Goal: Task Accomplishment & Management: Manage account settings

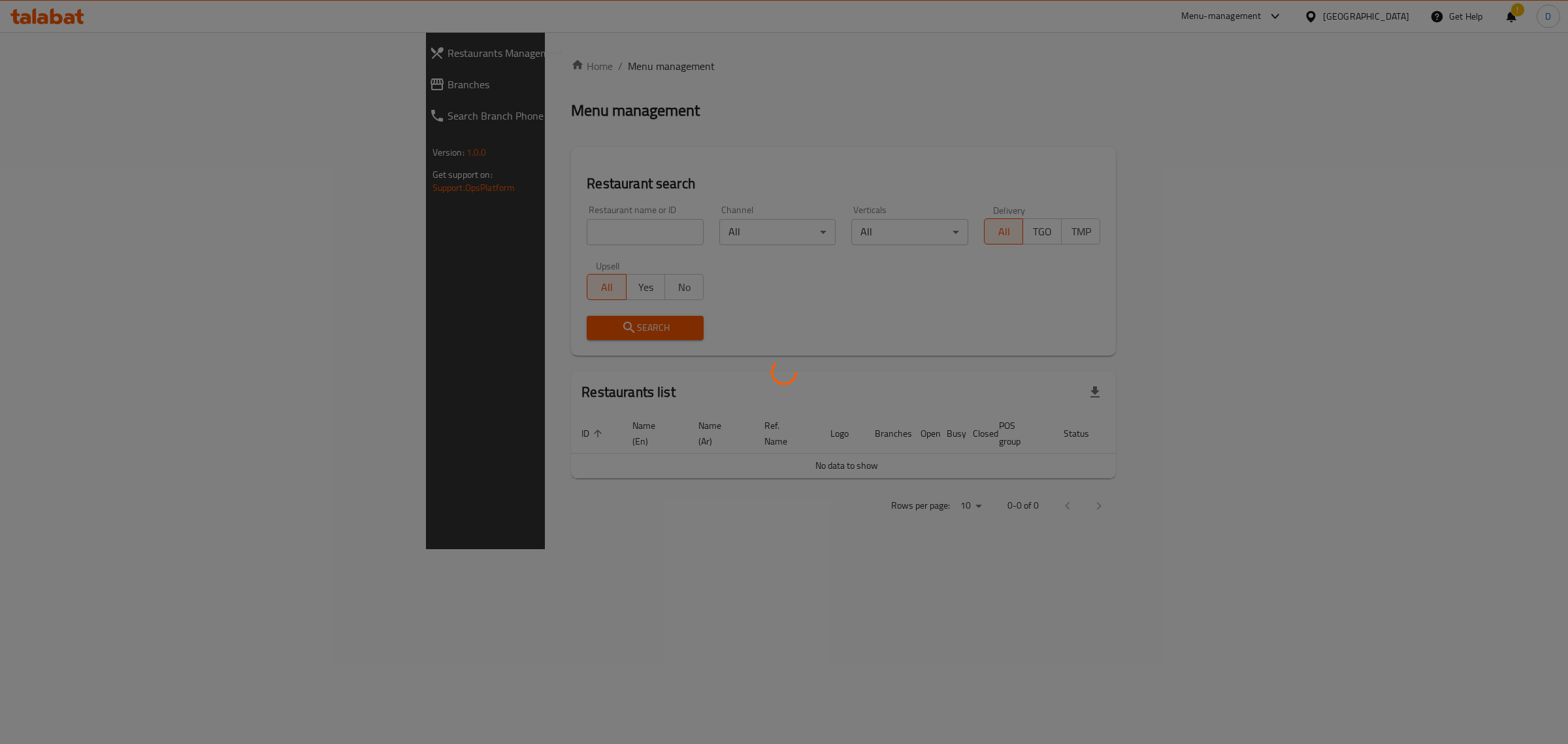
click at [409, 226] on div at bounding box center [784, 372] width 1568 height 744
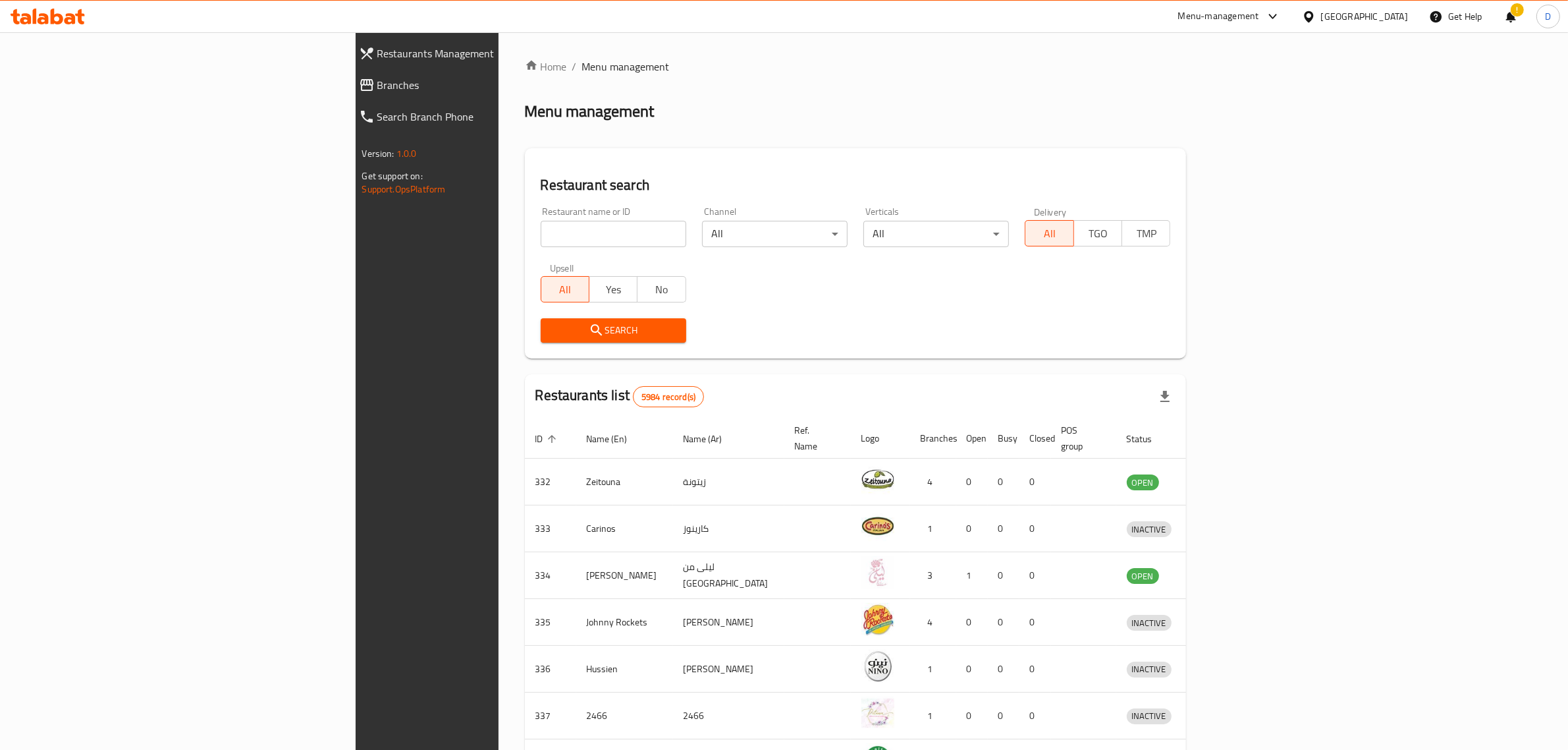
drag, startPoint x: 0, startPoint y: 0, endPoint x: 412, endPoint y: 228, distance: 470.9
click at [541, 228] on input "search" at bounding box center [613, 234] width 145 height 27
type input "sanjh"
click at [551, 326] on span "Search" at bounding box center [613, 330] width 125 height 16
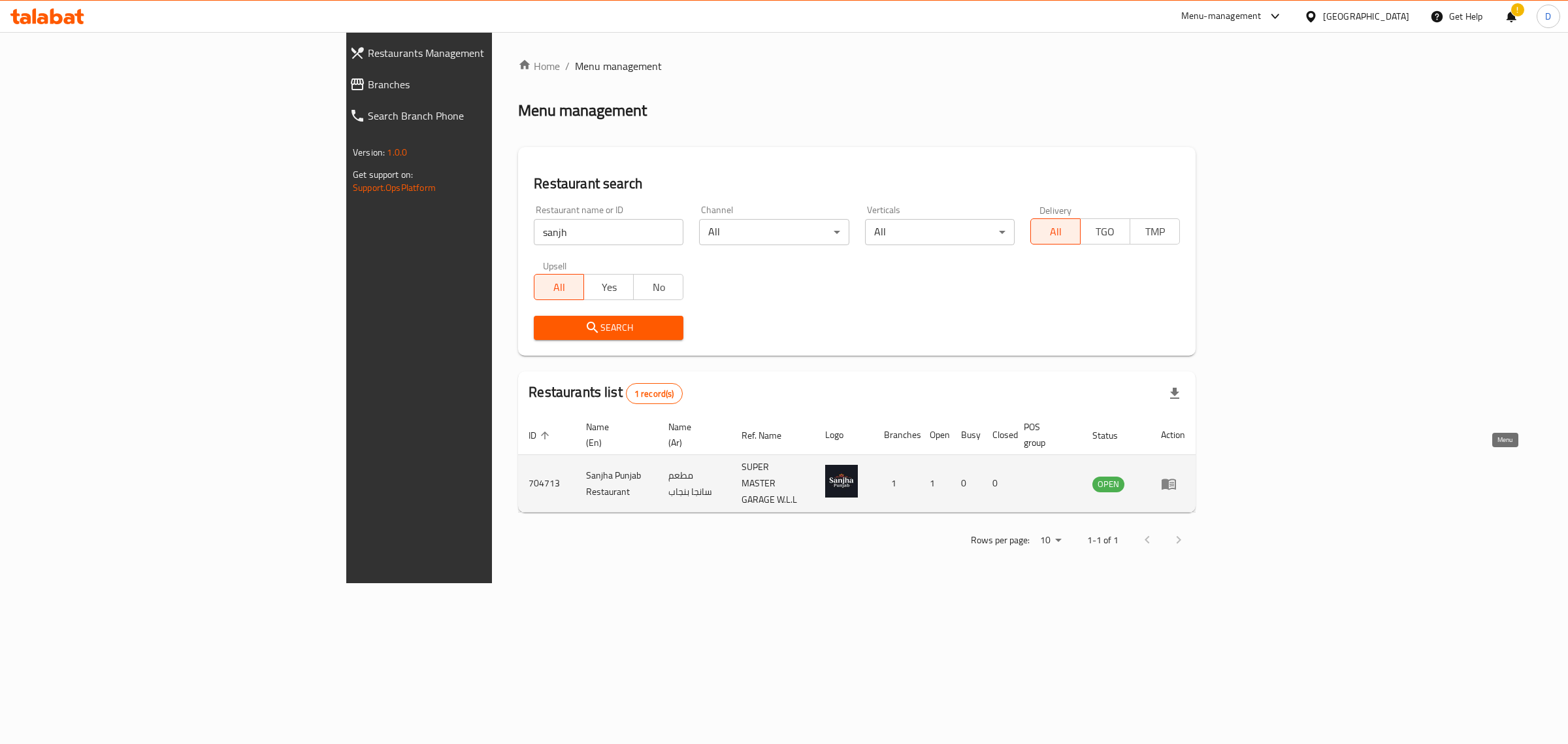
click at [1176, 479] on icon "enhanced table" at bounding box center [1169, 484] width 15 height 11
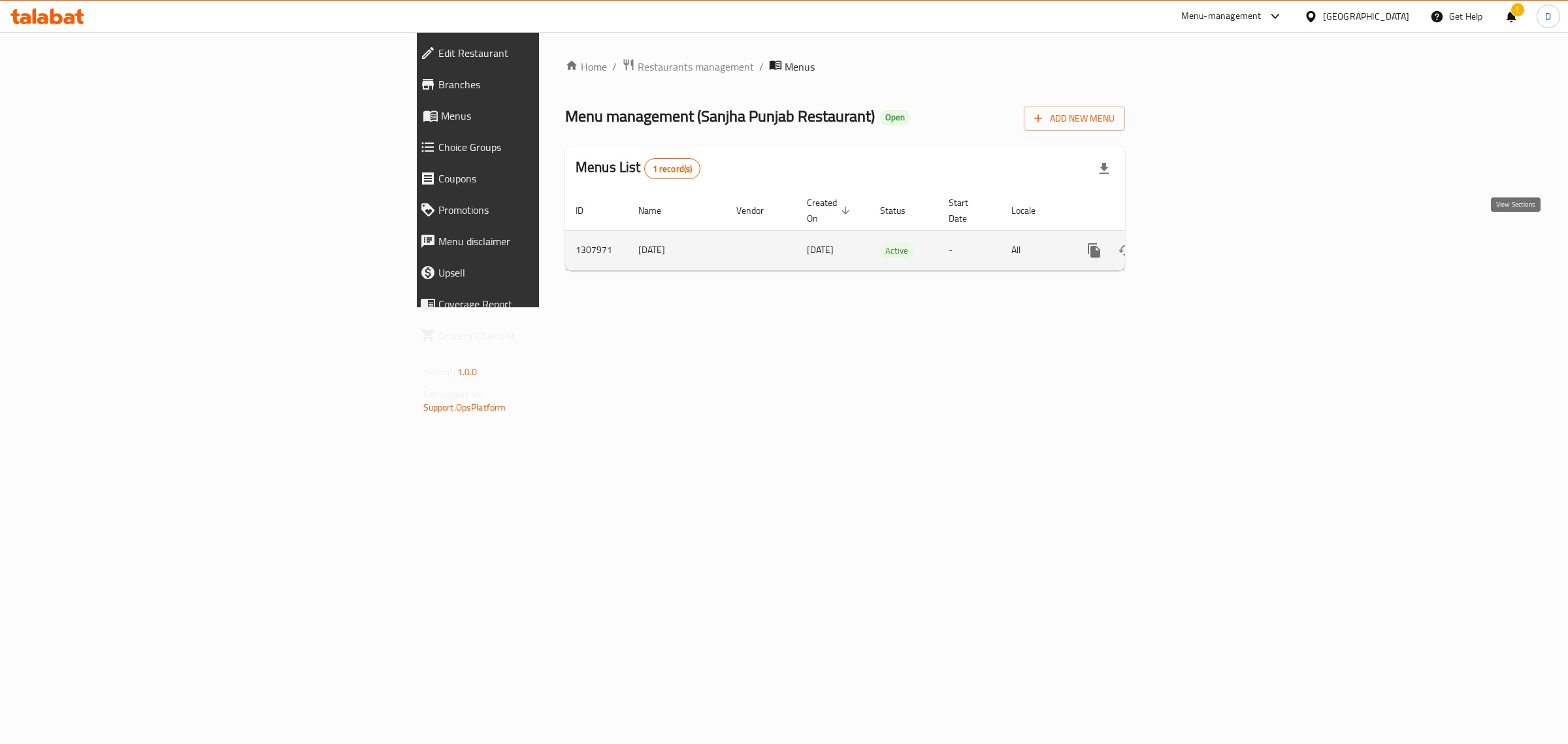
click at [1197, 243] on icon "enhanced table" at bounding box center [1188, 250] width 15 height 15
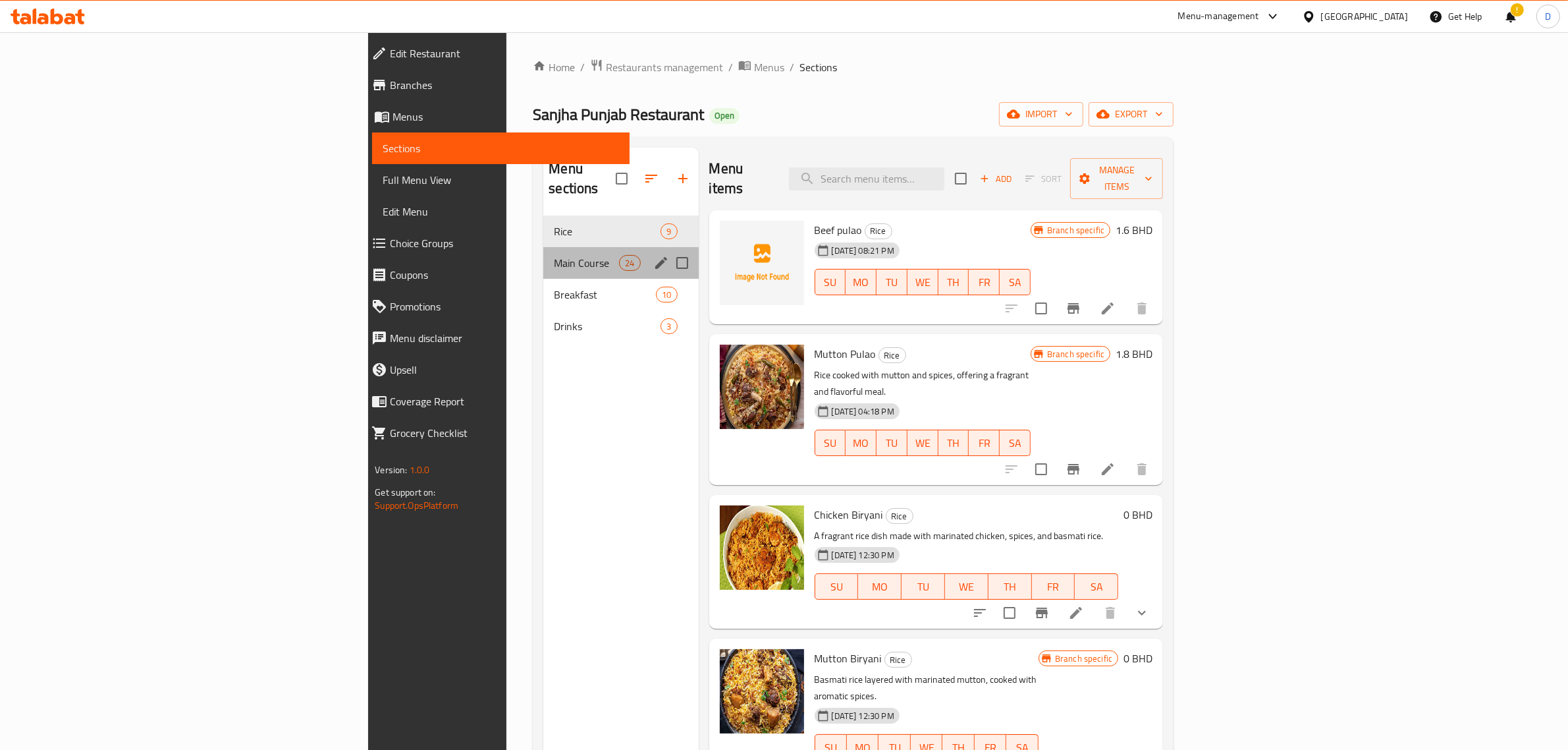
click at [544, 247] on div "Main Course 24" at bounding box center [621, 262] width 155 height 32
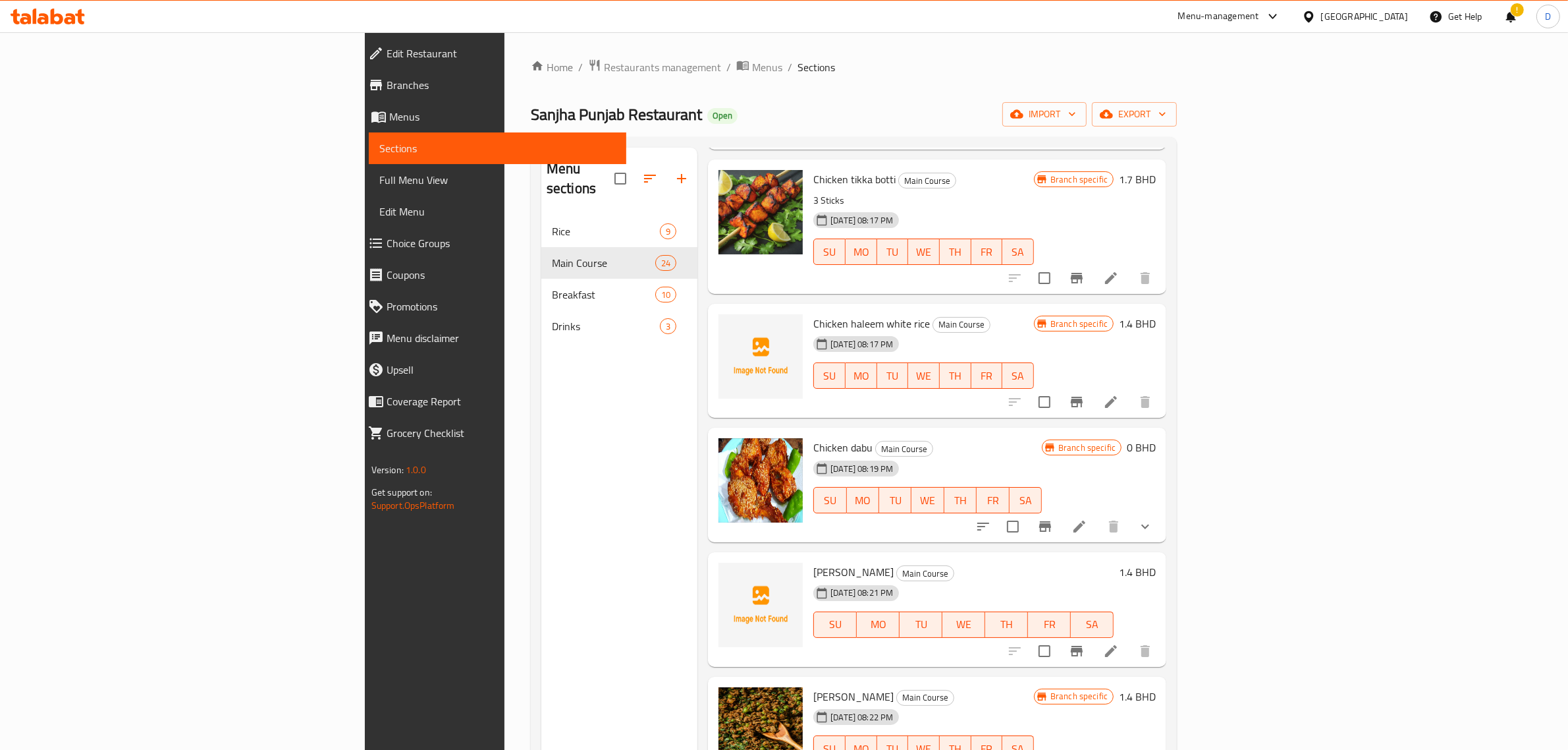
scroll to position [1235, 0]
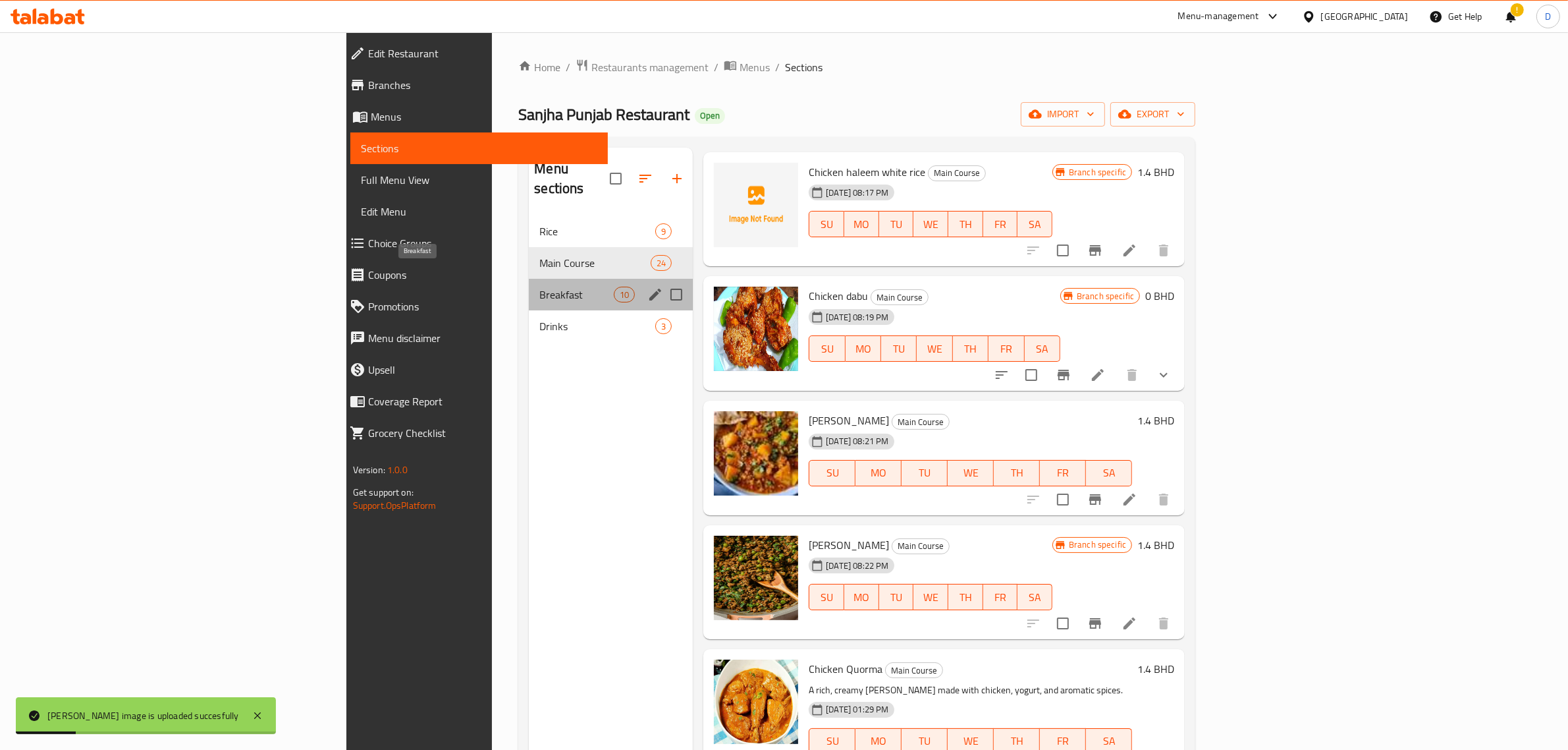
click at [539, 287] on span "Breakfast" at bounding box center [576, 294] width 75 height 16
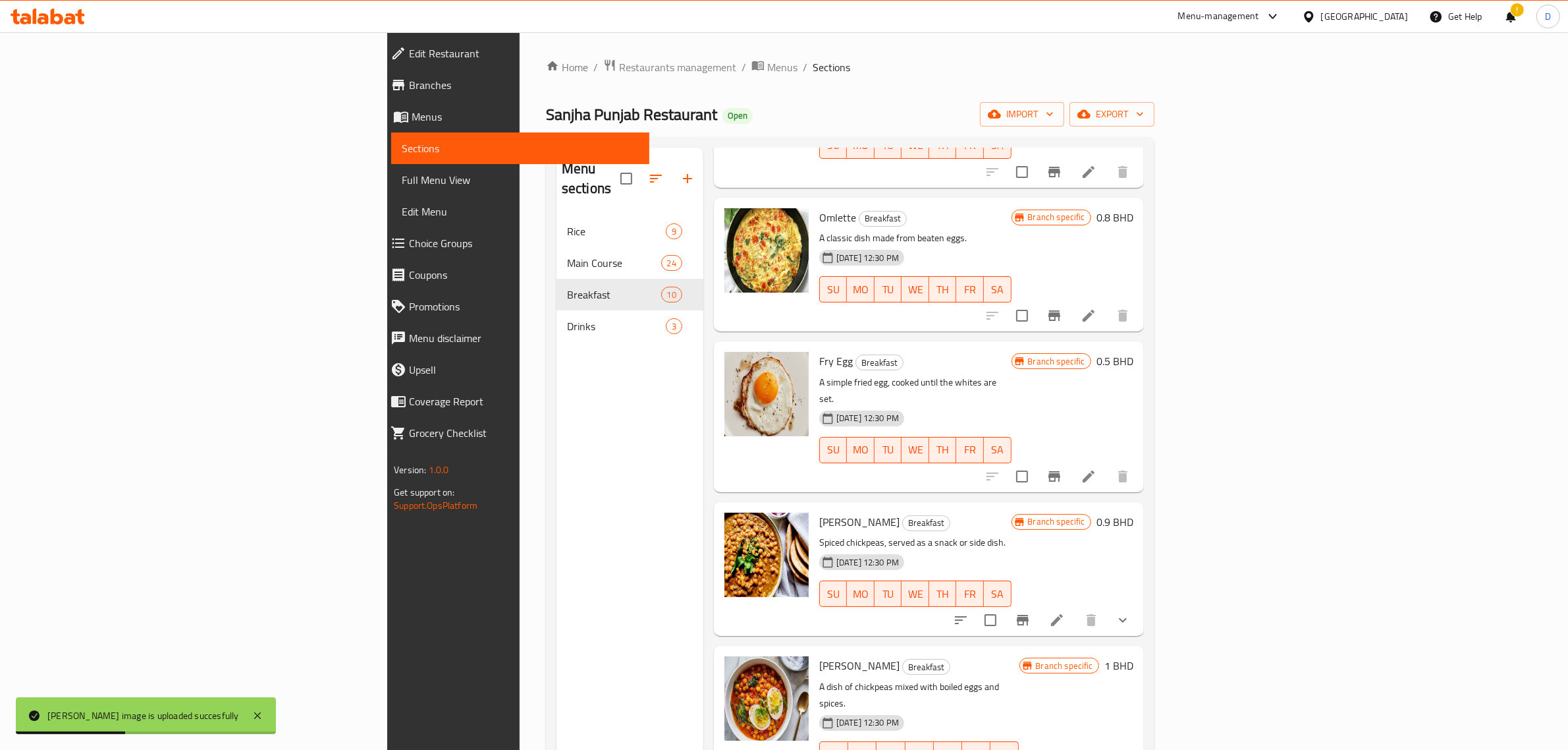
scroll to position [310, 0]
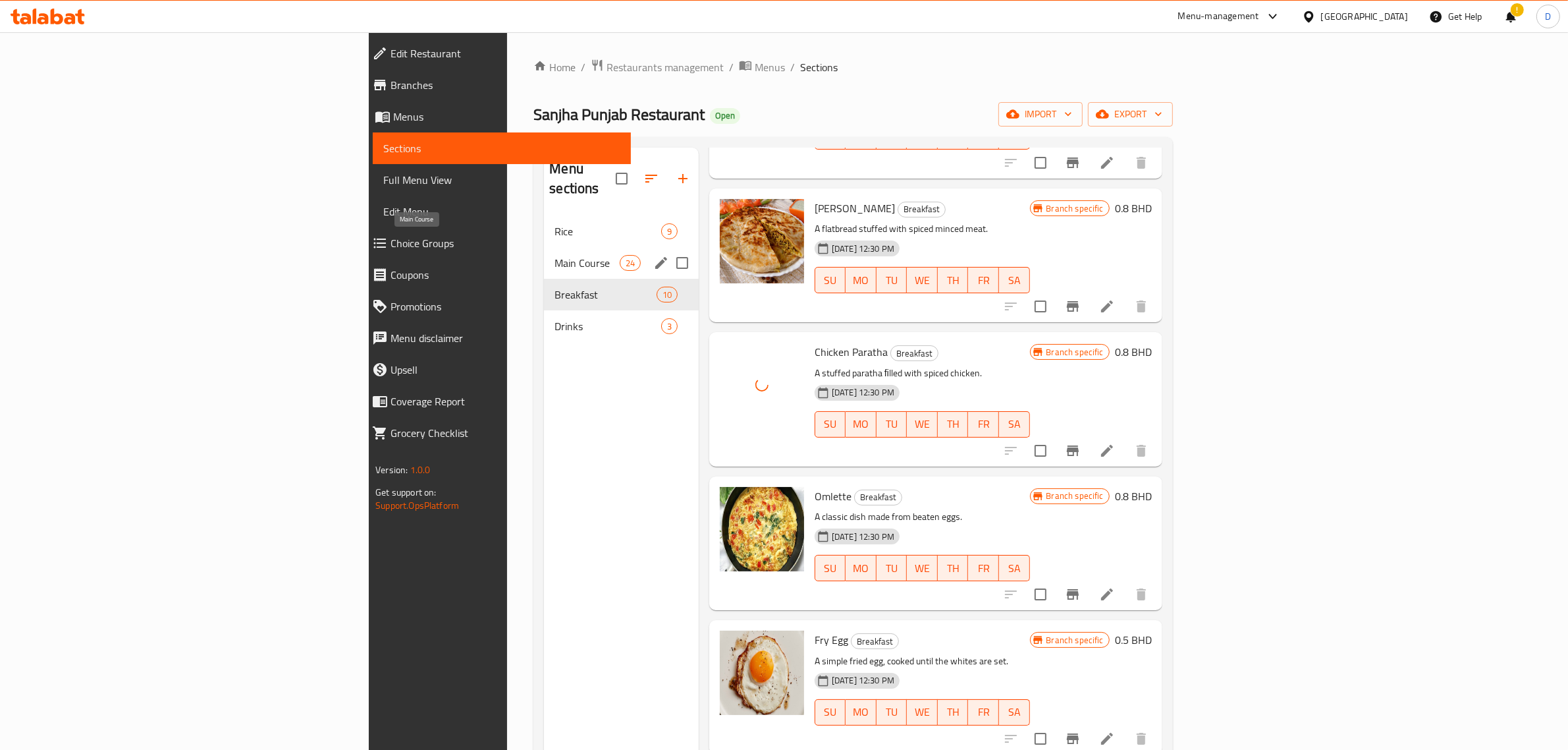
click at [555, 255] on span "Main Course" at bounding box center [586, 262] width 64 height 16
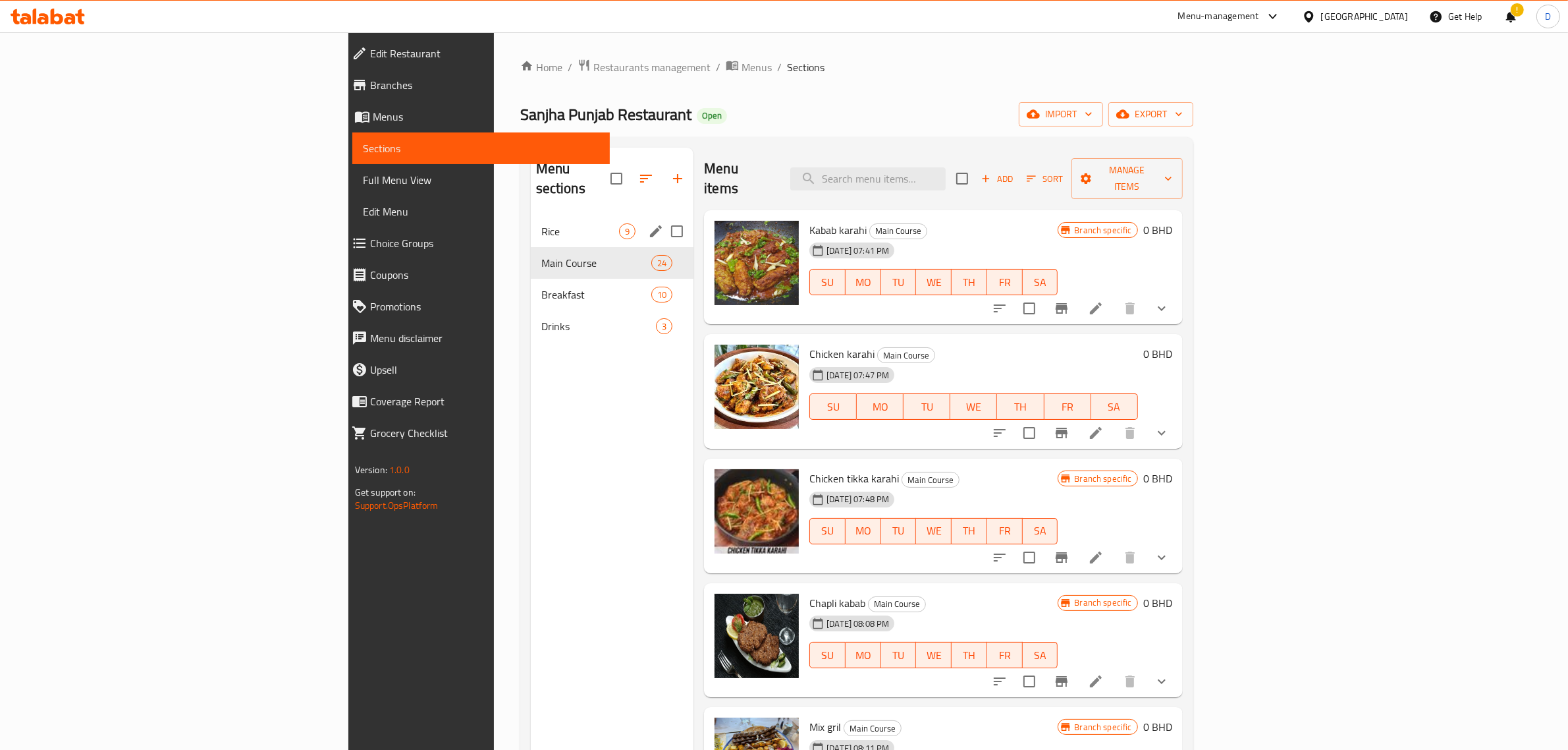
click at [541, 223] on span "Rice" at bounding box center [580, 231] width 78 height 16
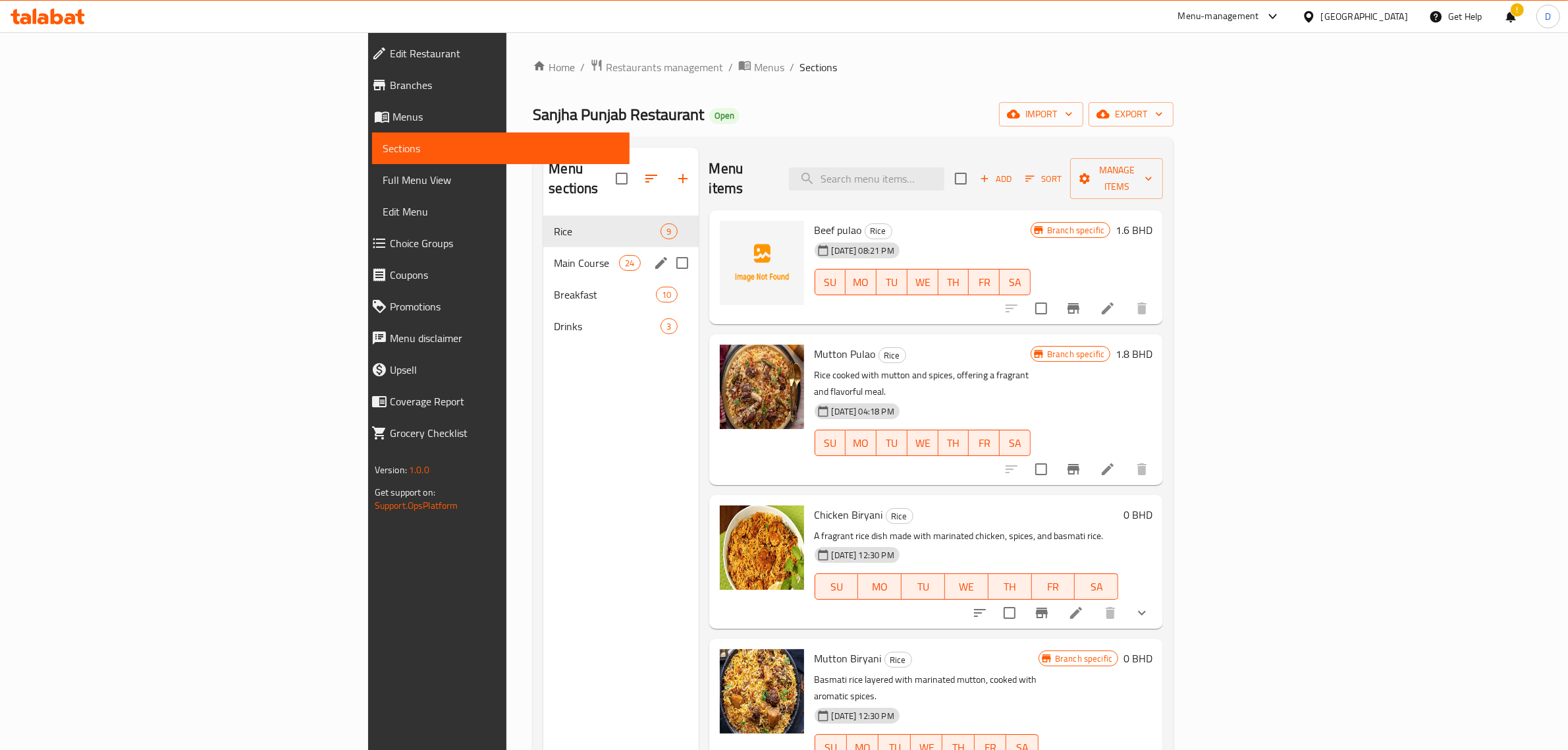
click at [544, 252] on div "Main Course 24" at bounding box center [621, 262] width 155 height 32
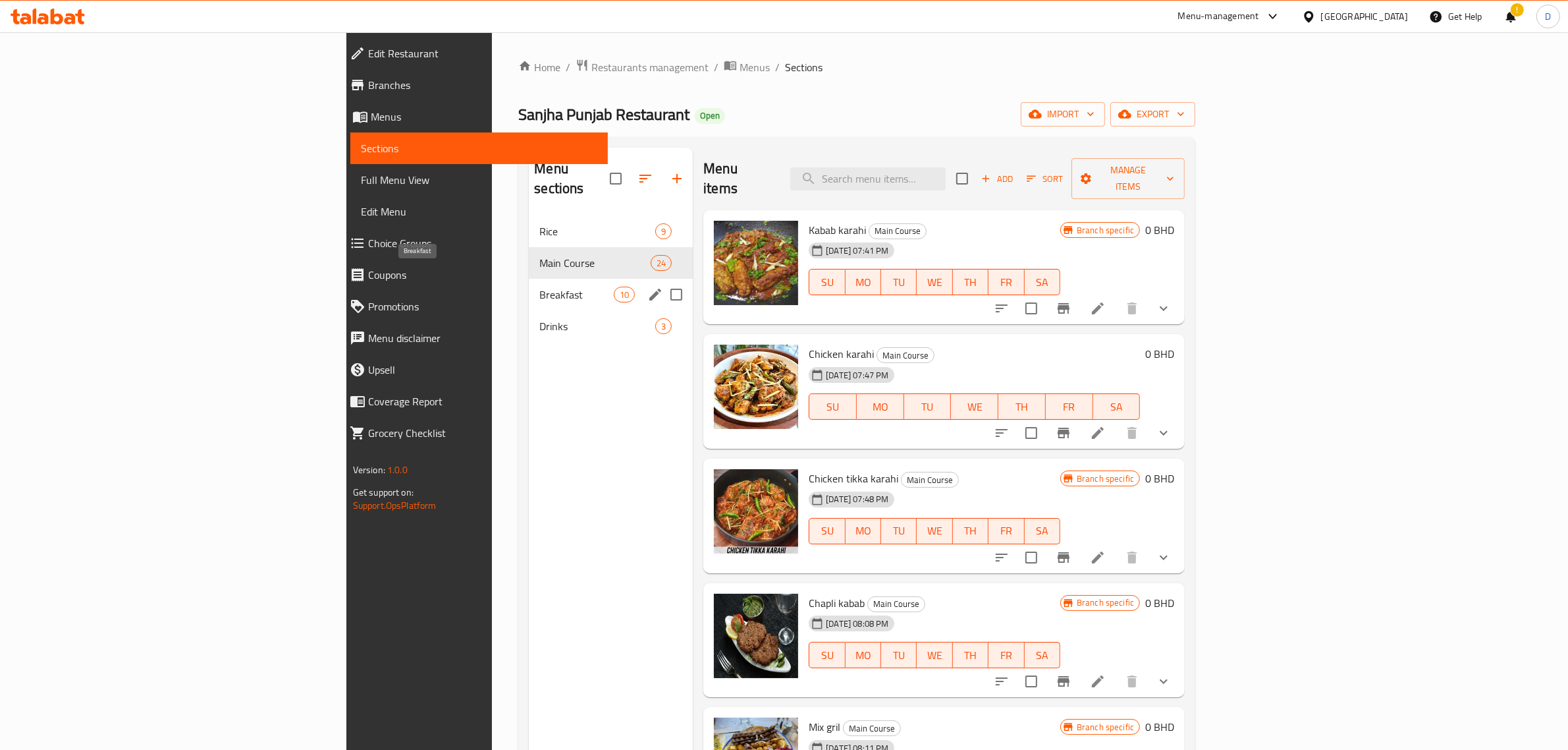
click at [539, 287] on span "Breakfast" at bounding box center [576, 294] width 75 height 16
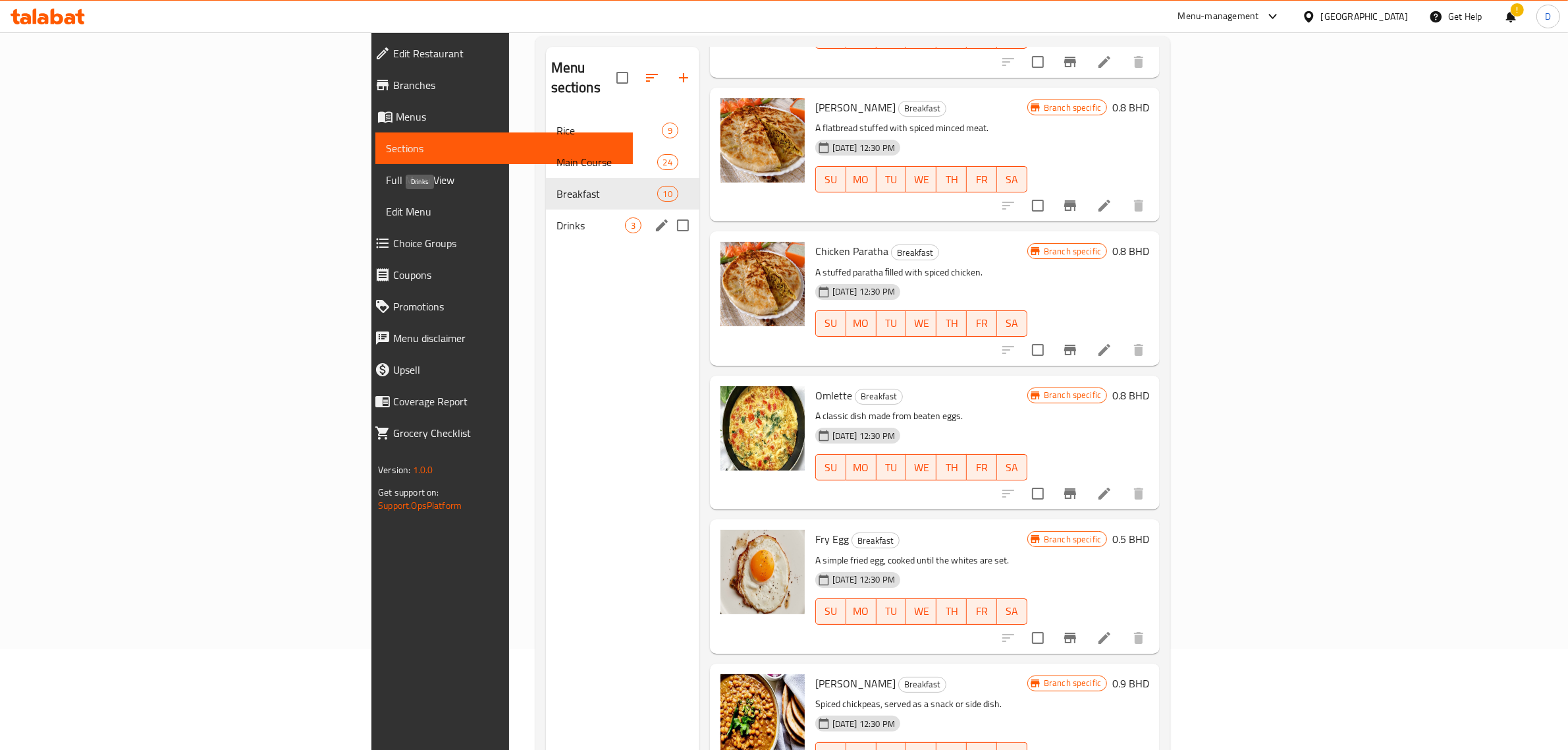
scroll to position [21, 0]
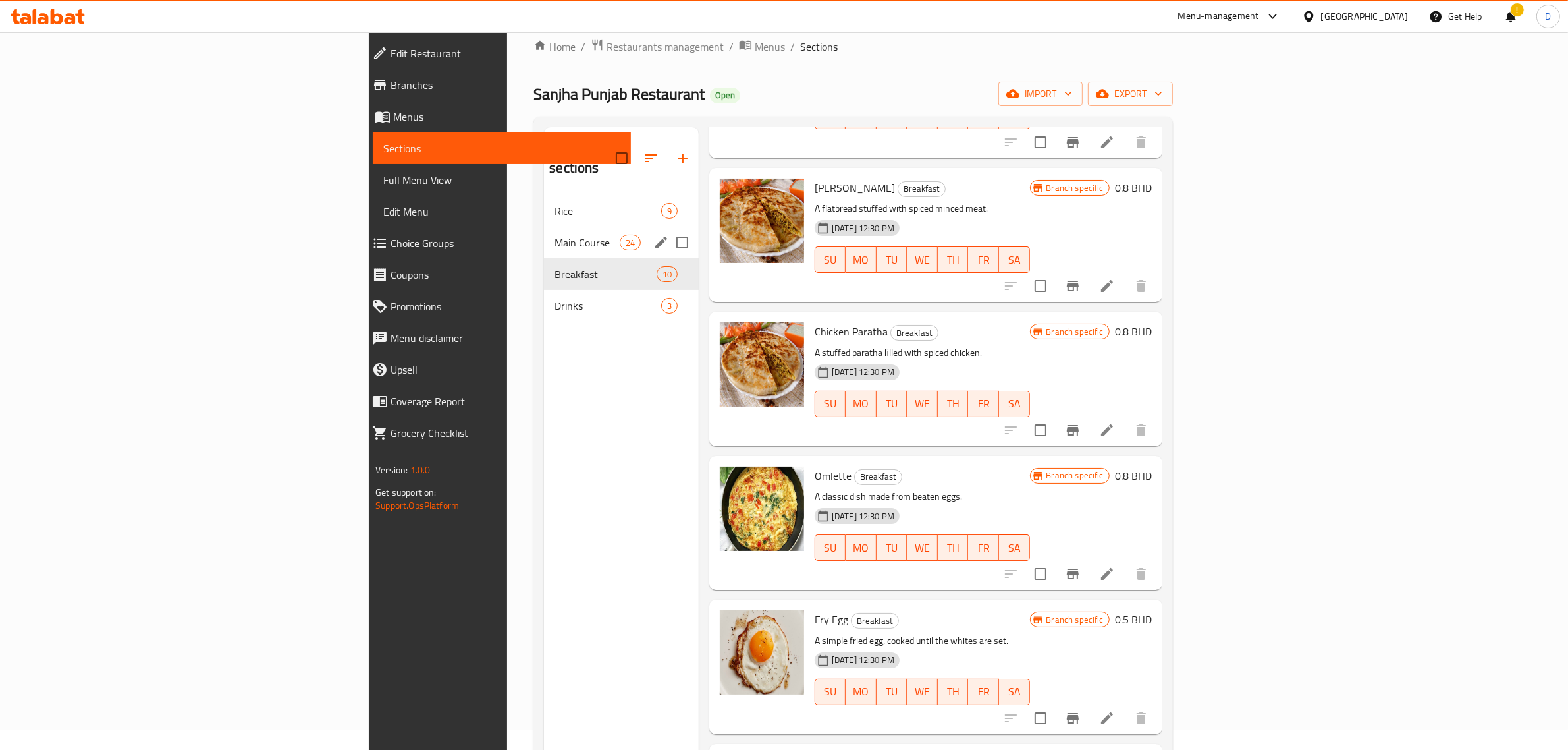
click at [544, 227] on div "Main Course 24" at bounding box center [621, 242] width 155 height 32
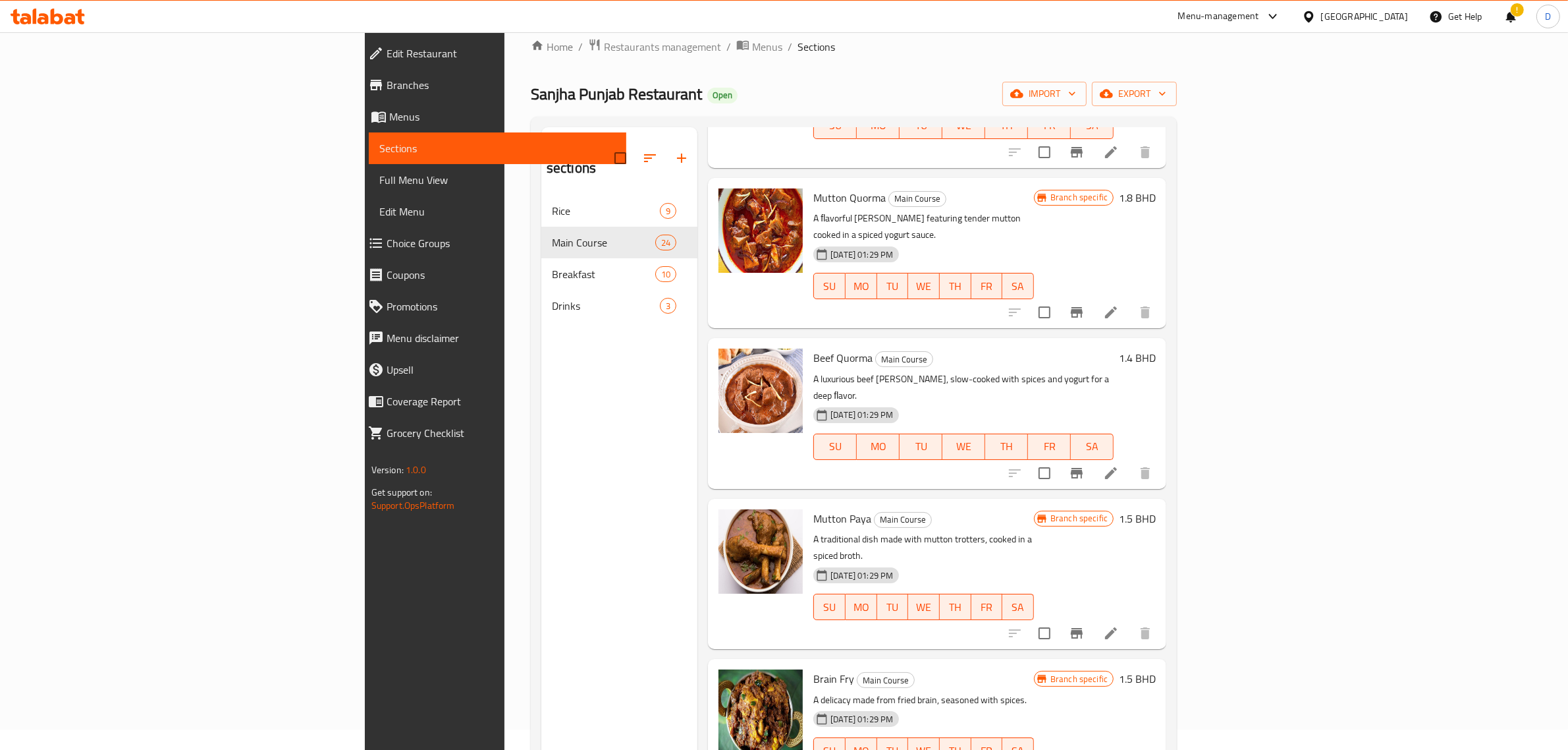
scroll to position [1875, 0]
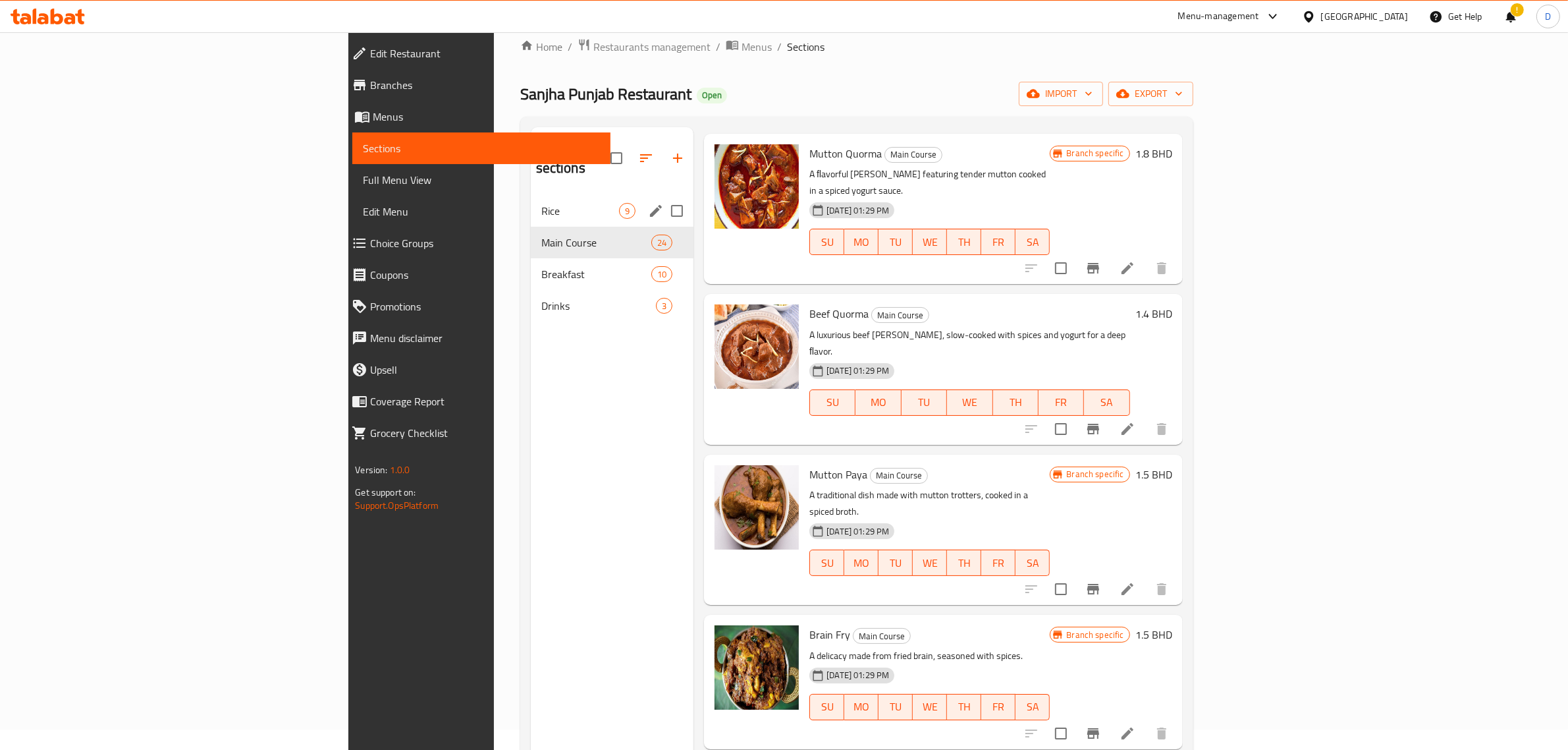
click at [541, 203] on span "Rice" at bounding box center [580, 211] width 78 height 16
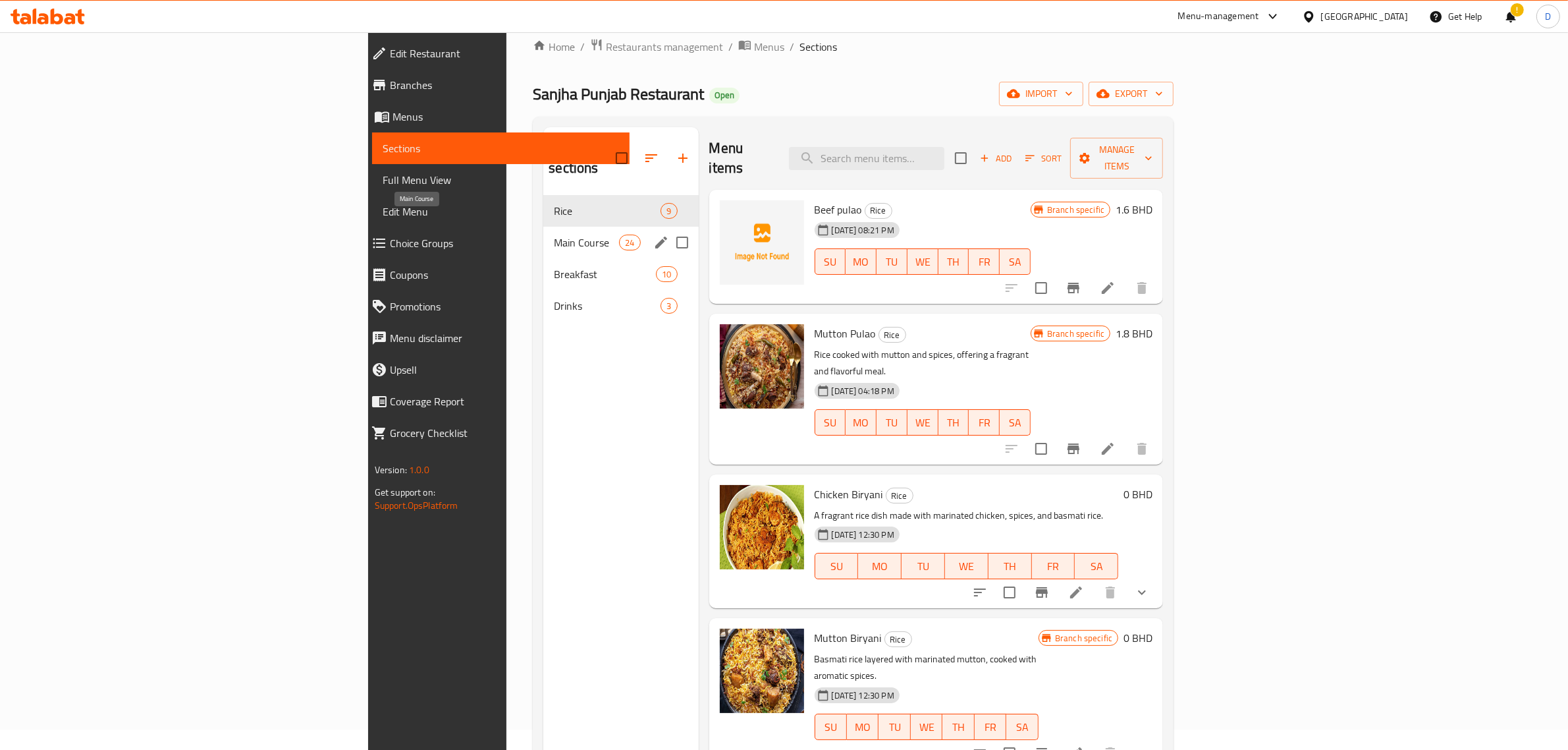
click at [554, 234] on span "Main Course" at bounding box center [586, 242] width 65 height 16
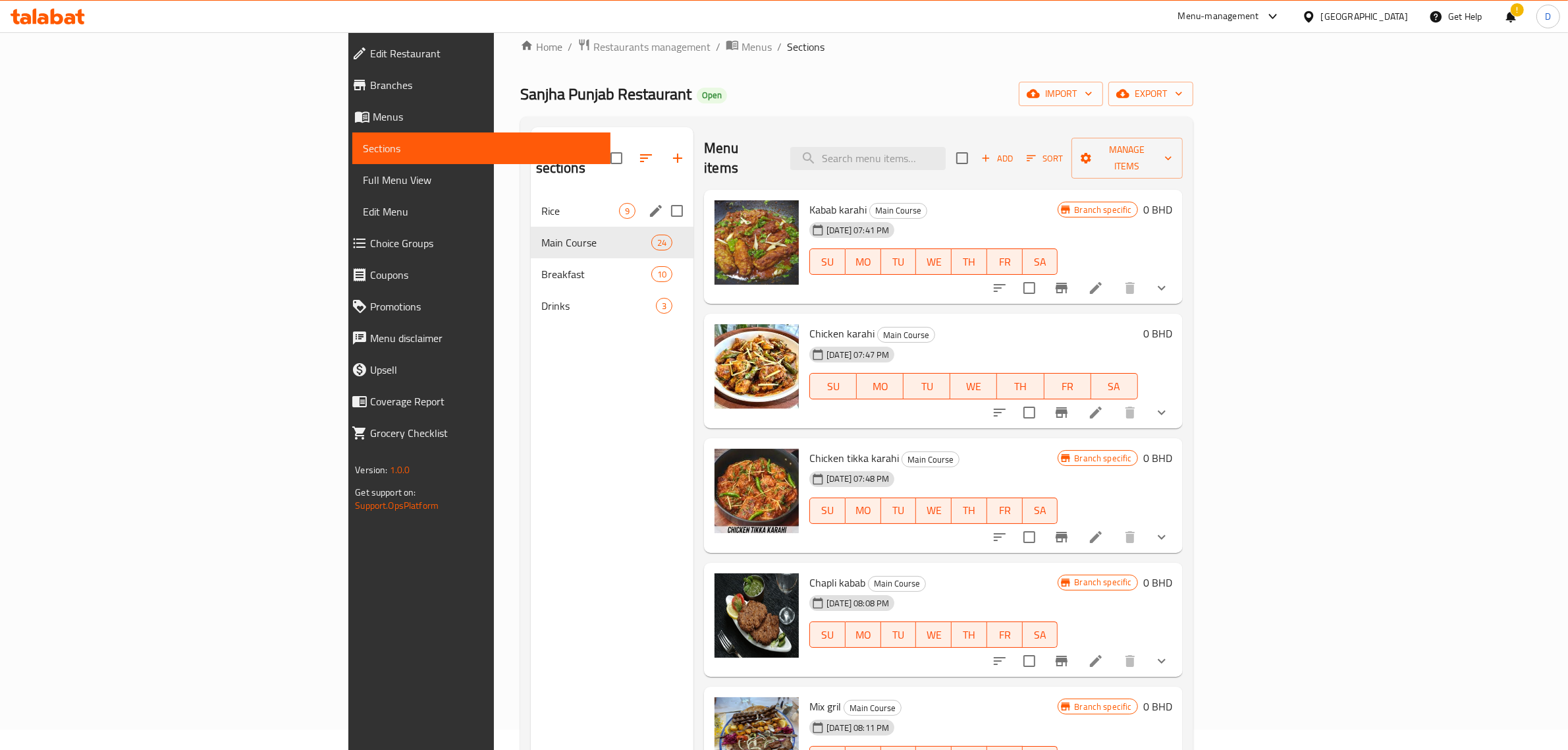
click at [531, 195] on div "Rice 9" at bounding box center [612, 211] width 163 height 32
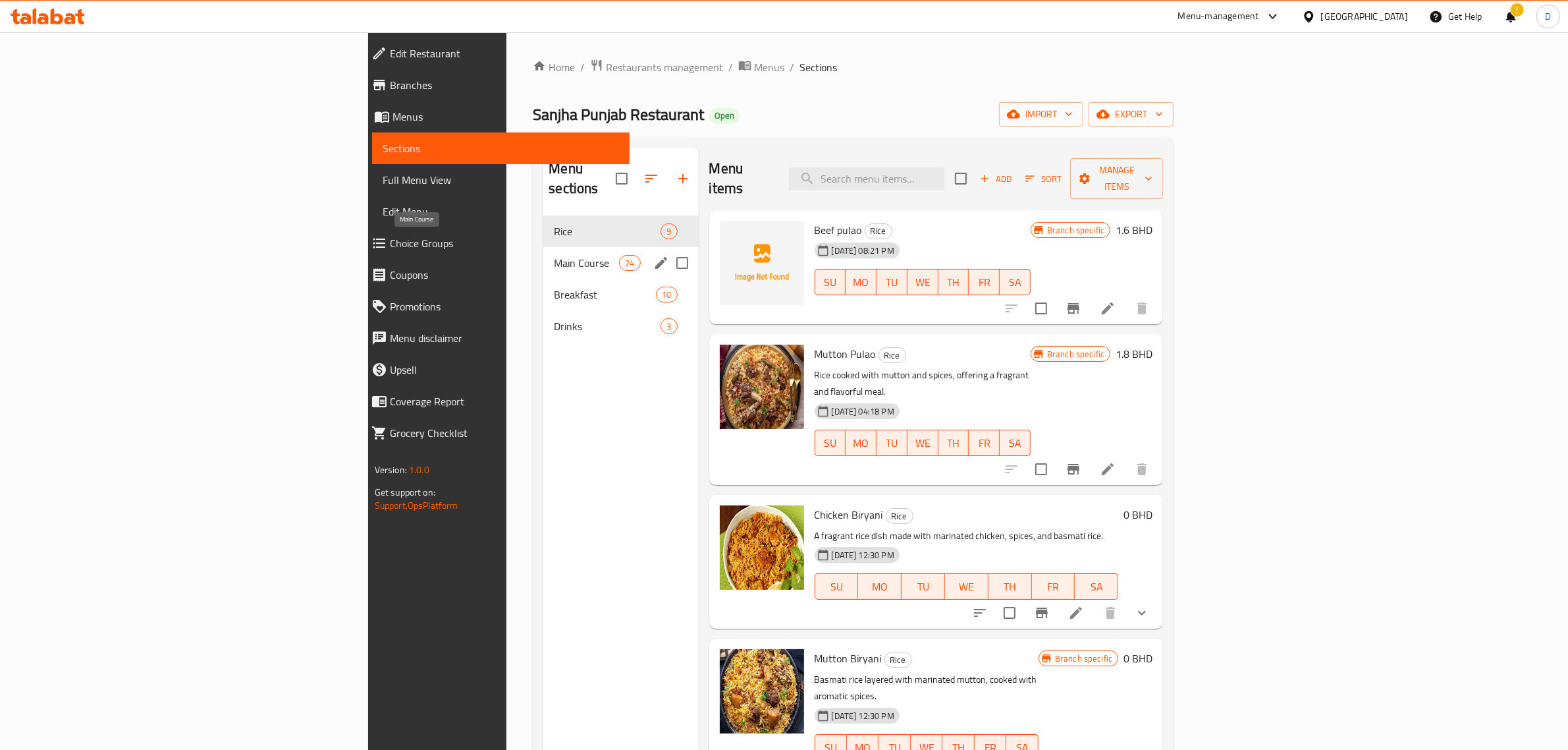
drag, startPoint x: 489, startPoint y: 242, endPoint x: 491, endPoint y: 259, distance: 17.1
click at [554, 255] on span "Main Course" at bounding box center [586, 262] width 65 height 16
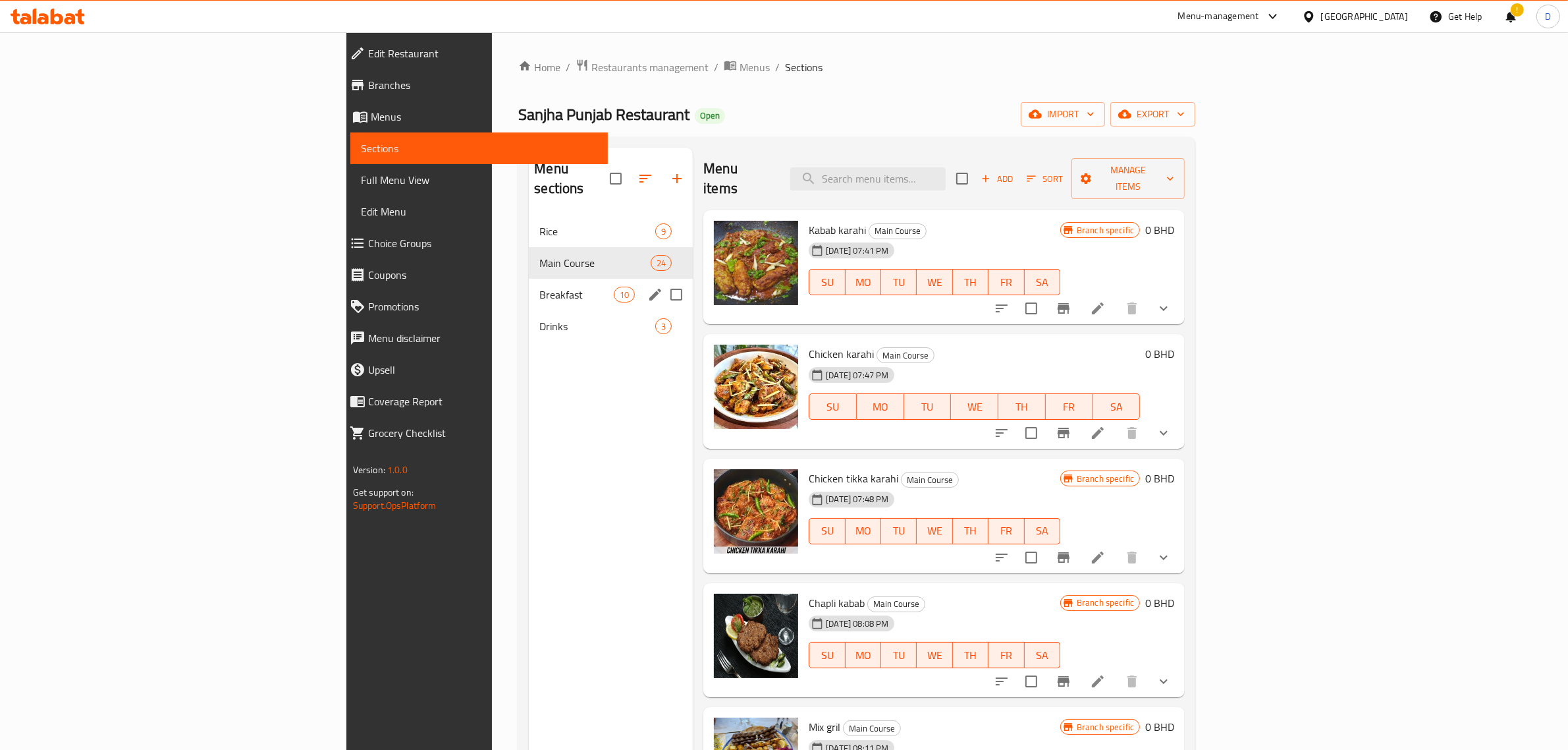
click at [539, 287] on span "Breakfast" at bounding box center [576, 294] width 75 height 16
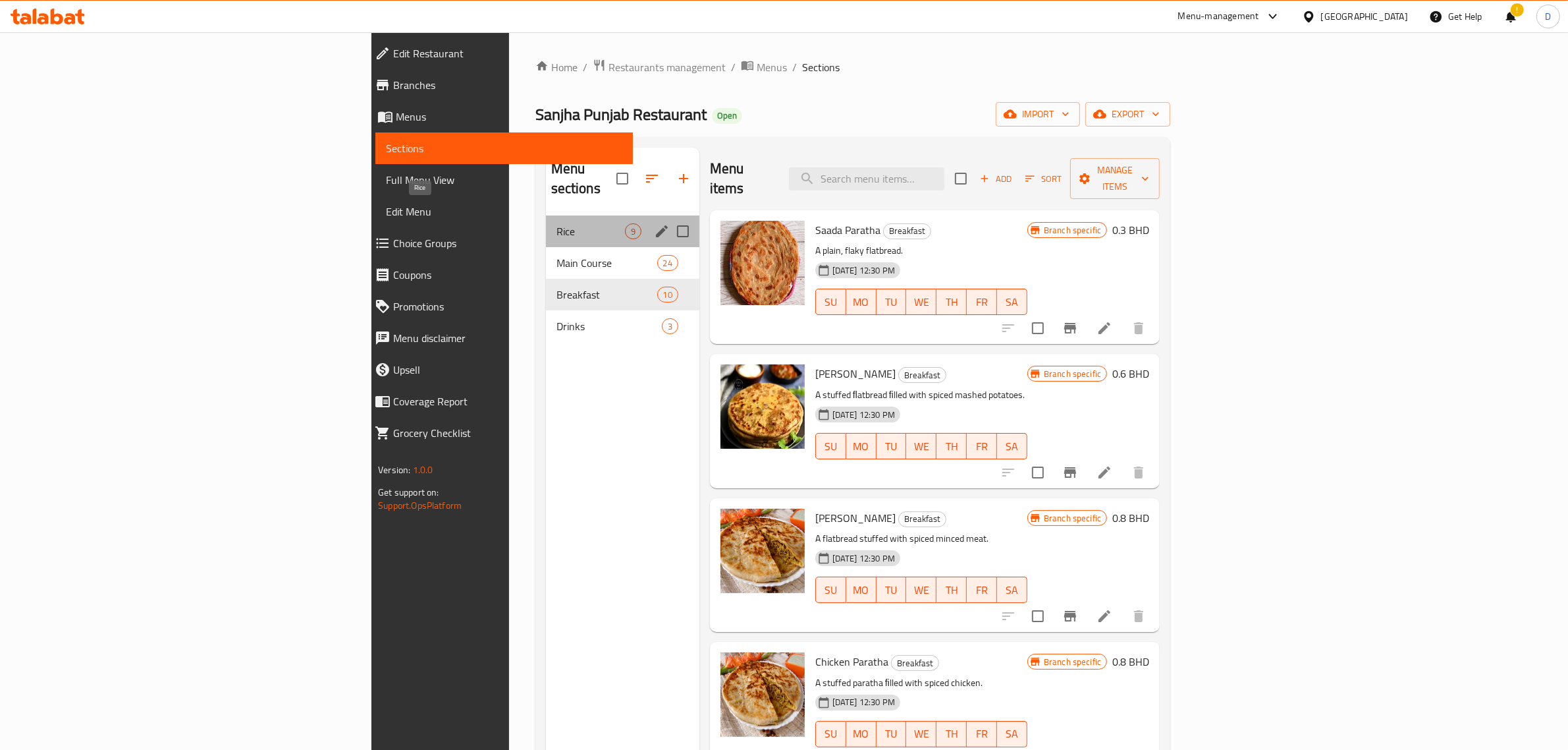
click at [556, 223] on span "Rice" at bounding box center [590, 231] width 69 height 16
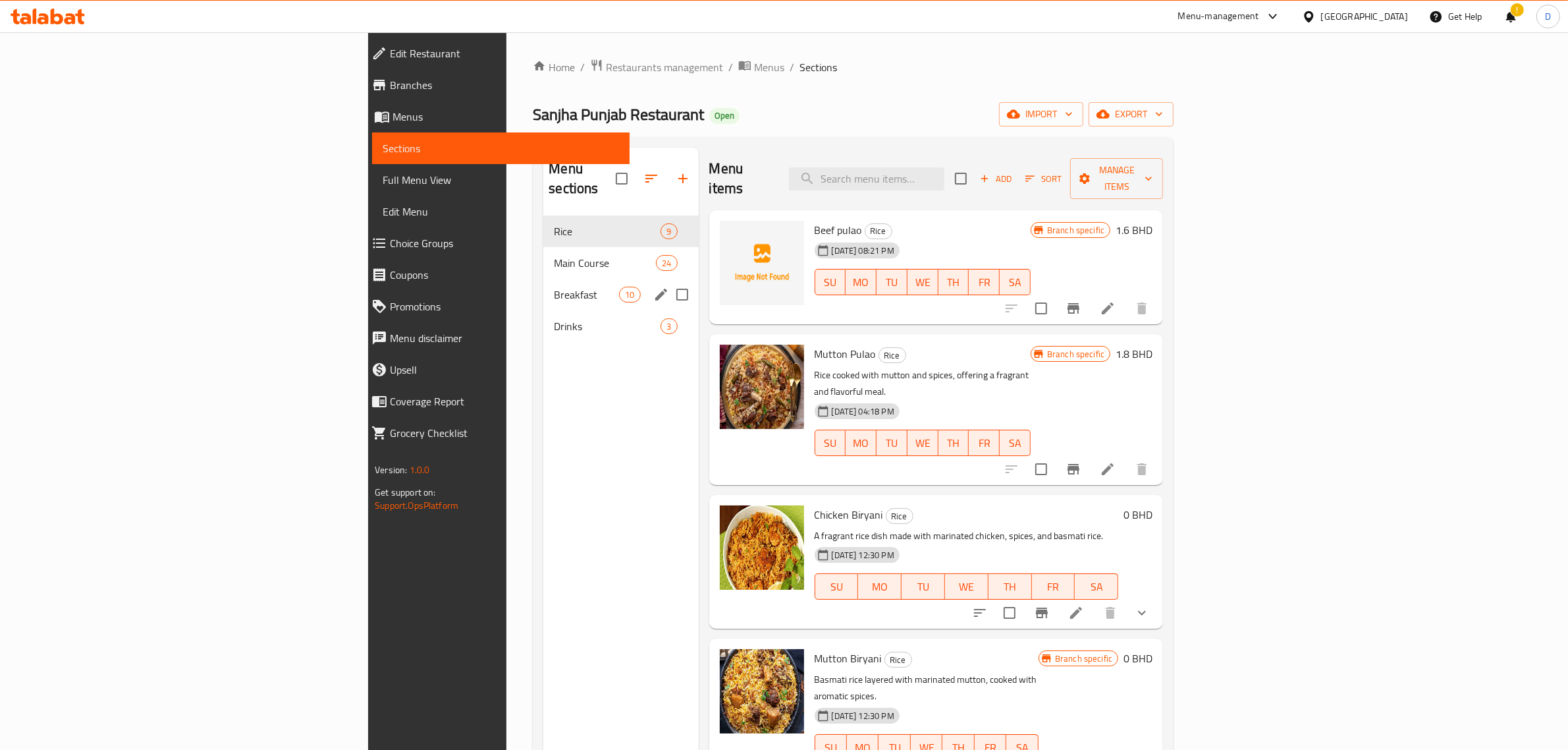
click at [544, 290] on div "Breakfast 10" at bounding box center [621, 294] width 155 height 32
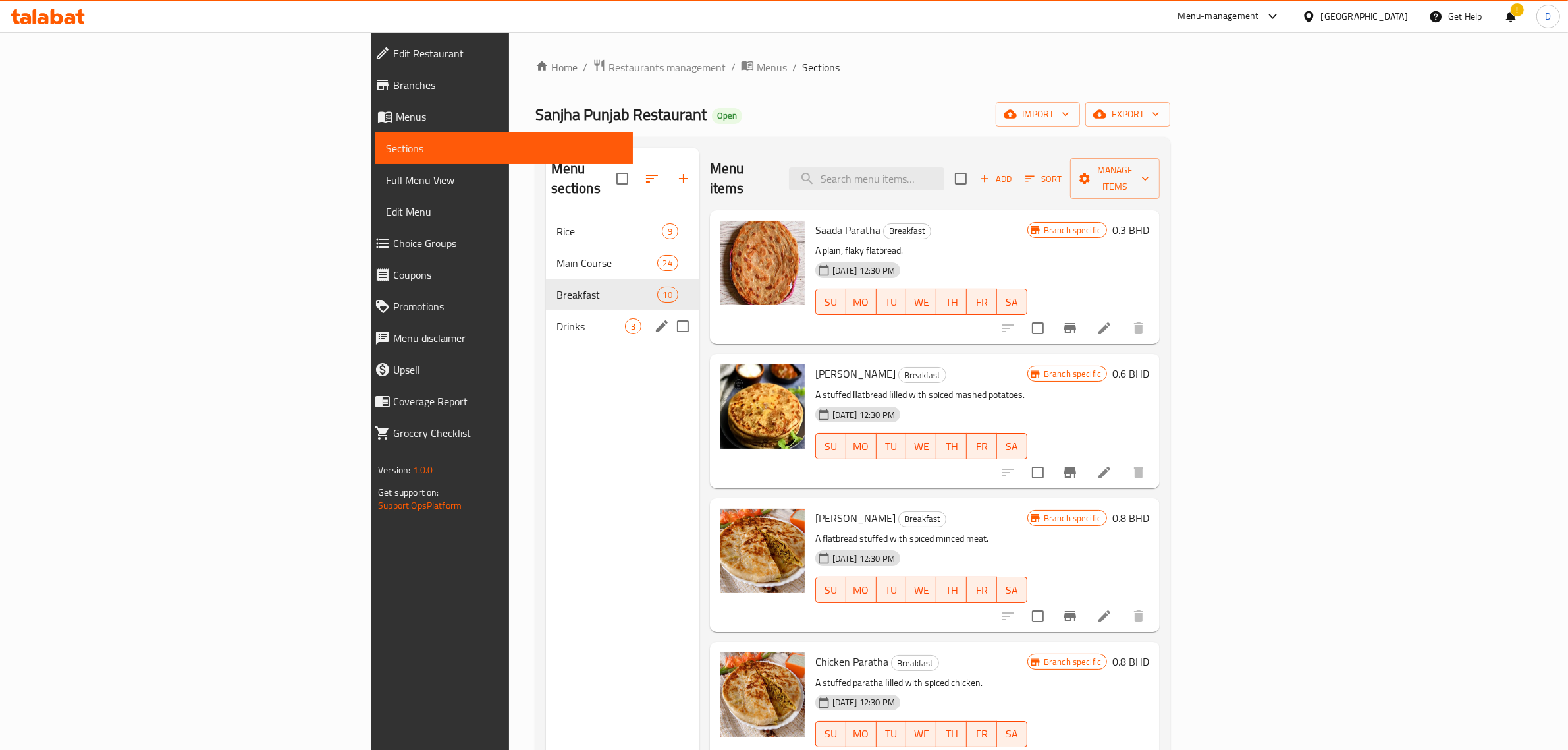
click at [546, 310] on div "Drinks 3" at bounding box center [623, 326] width 154 height 32
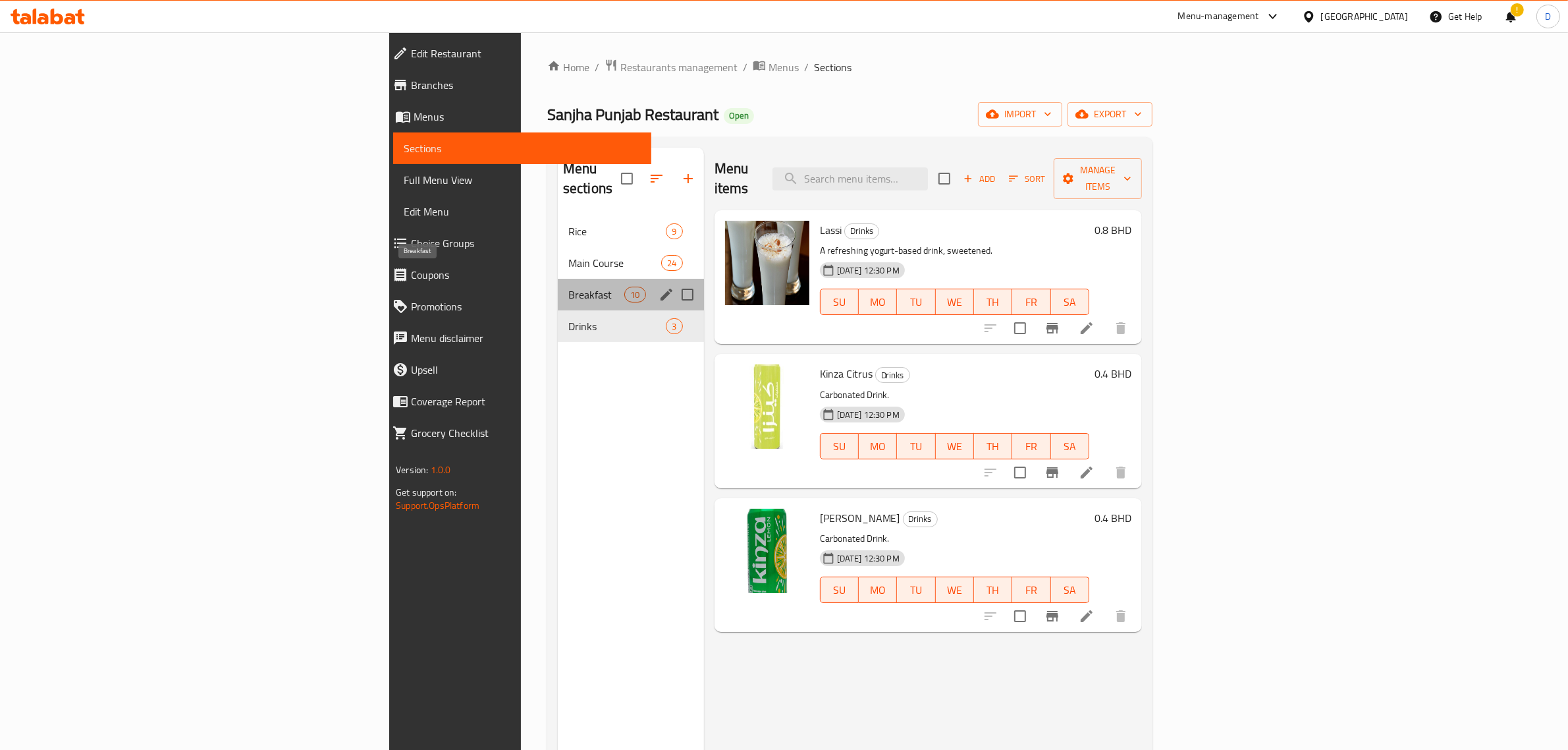
click at [568, 287] on span "Breakfast" at bounding box center [596, 294] width 56 height 16
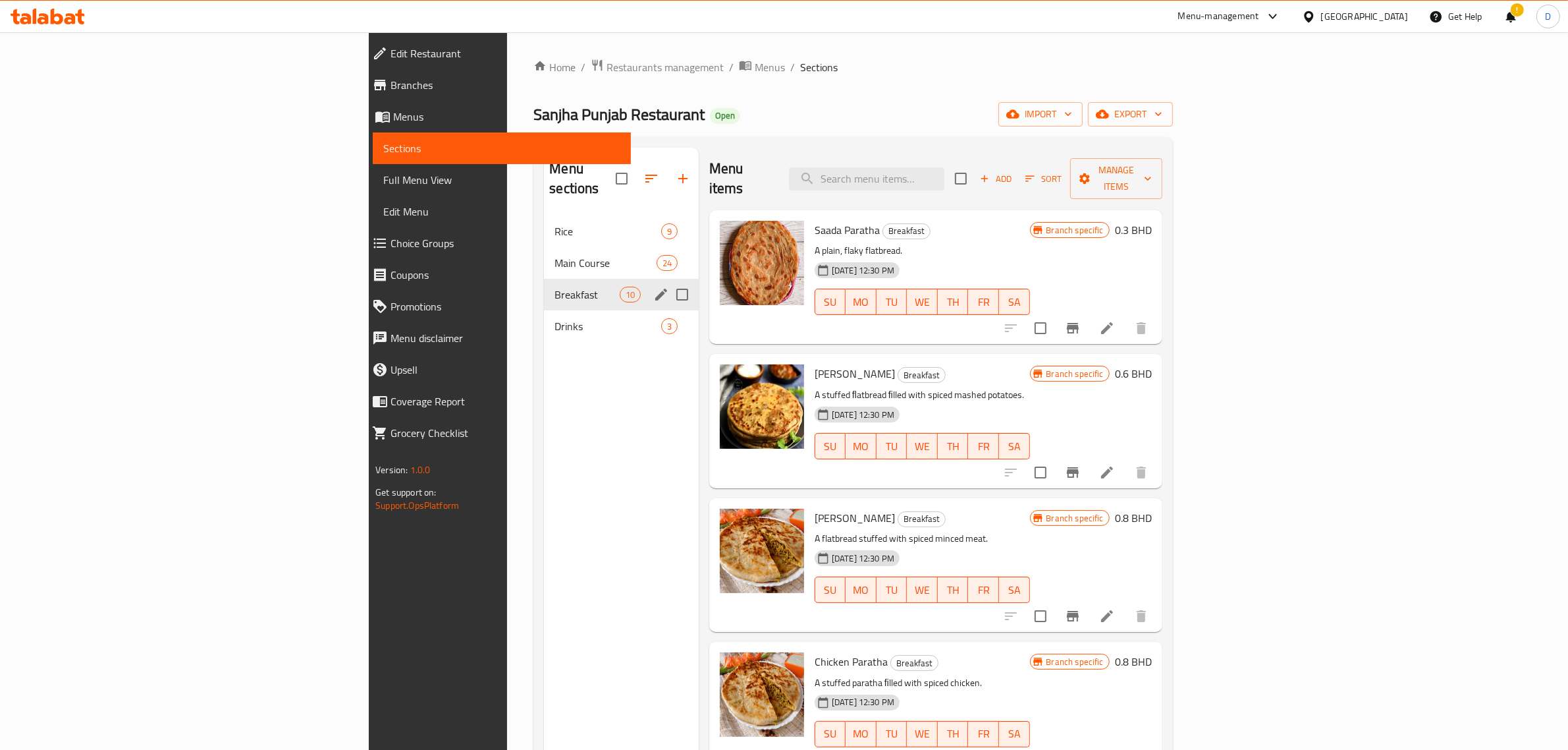
click at [544, 247] on div "Main Course 24" at bounding box center [621, 262] width 155 height 32
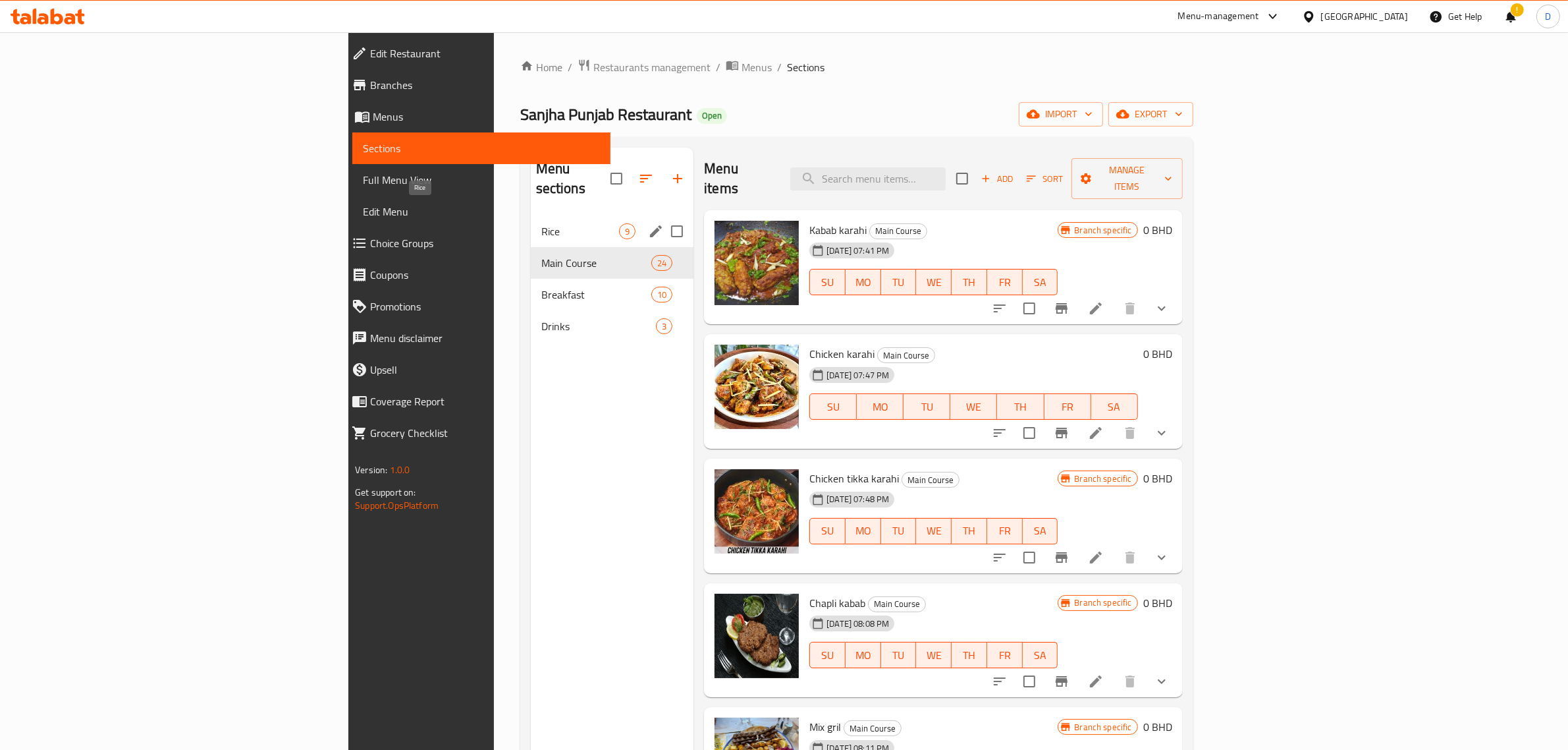
click at [541, 223] on span "Rice" at bounding box center [580, 231] width 78 height 16
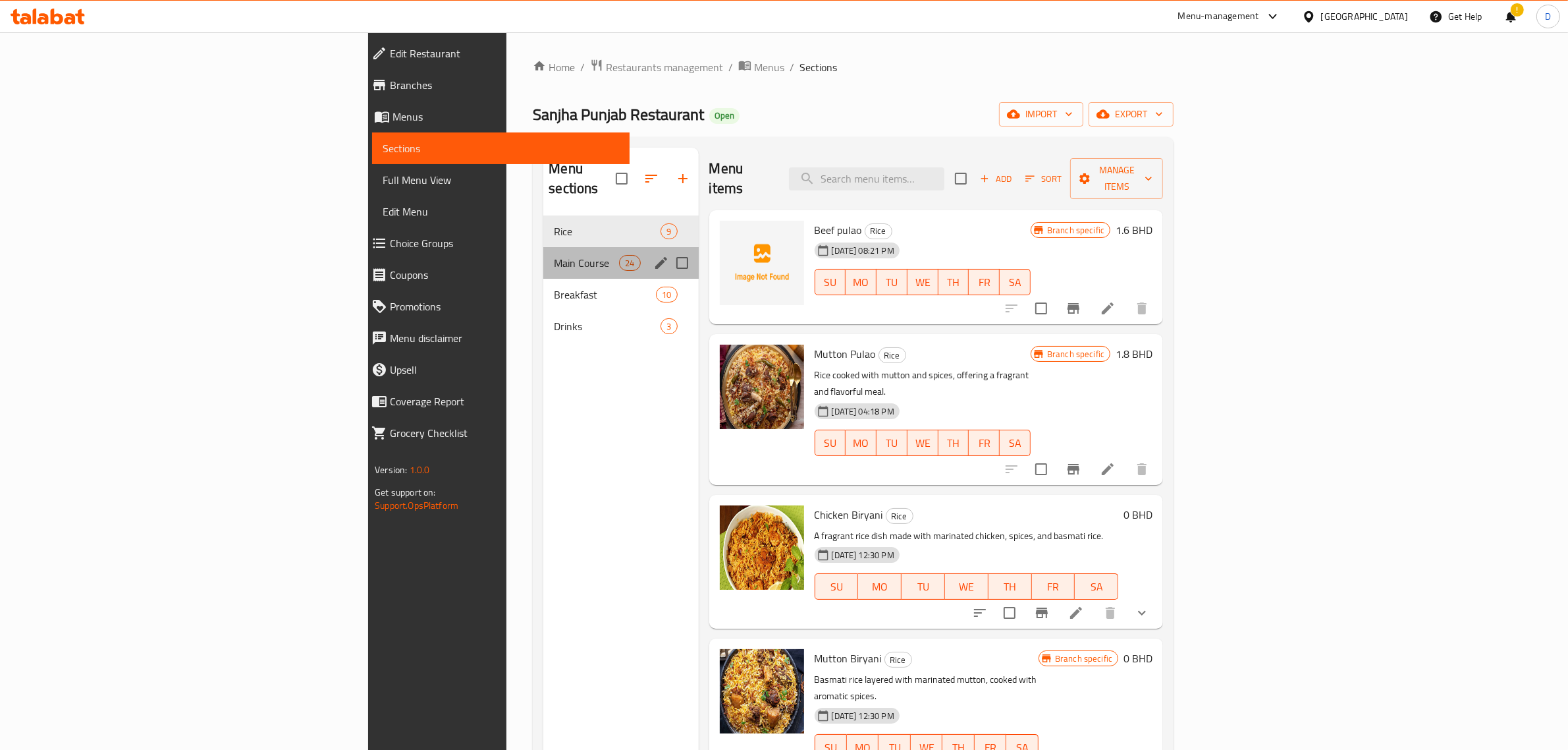
click at [544, 258] on div "Main Course 24" at bounding box center [621, 262] width 155 height 32
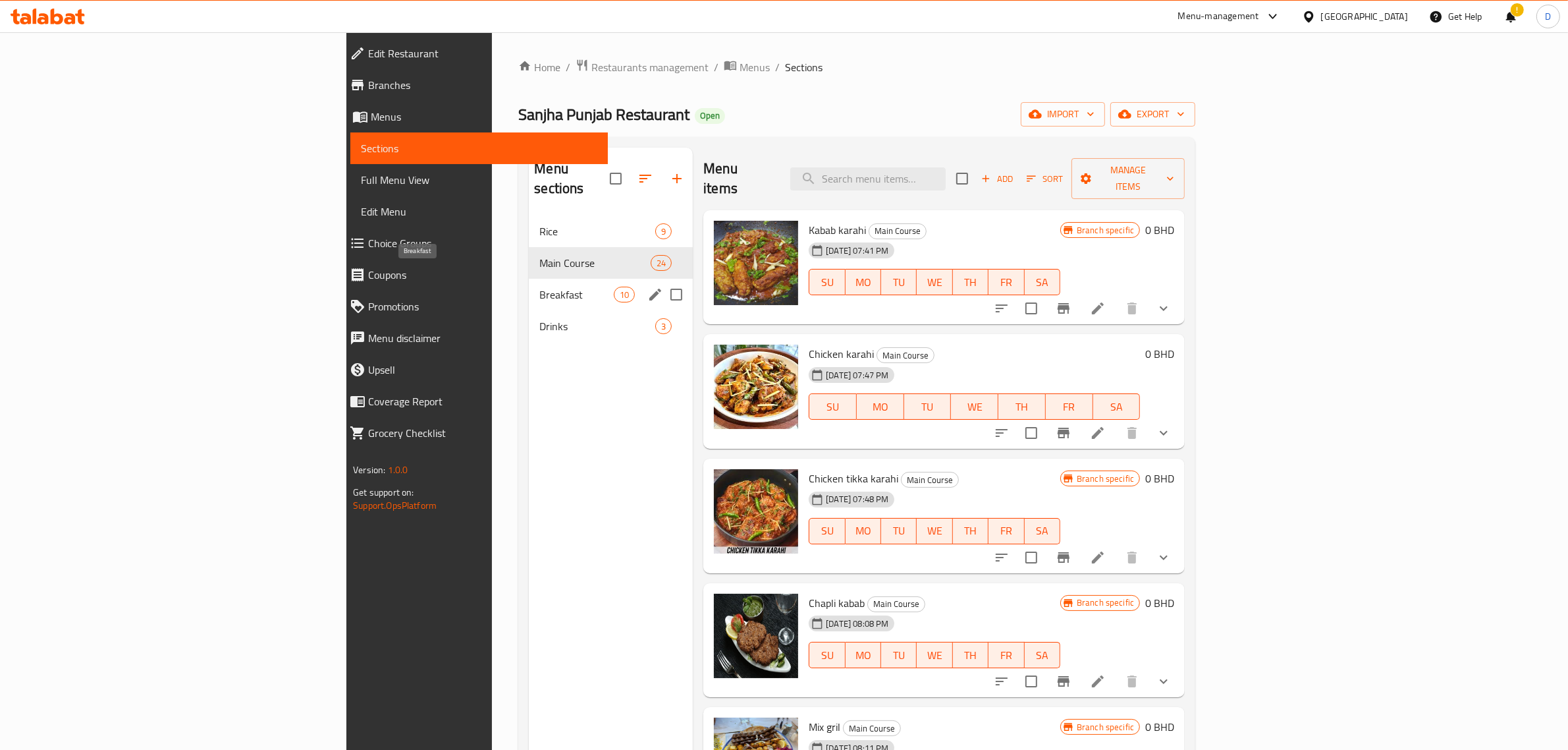
click at [529, 288] on div "Breakfast 10" at bounding box center [611, 294] width 164 height 32
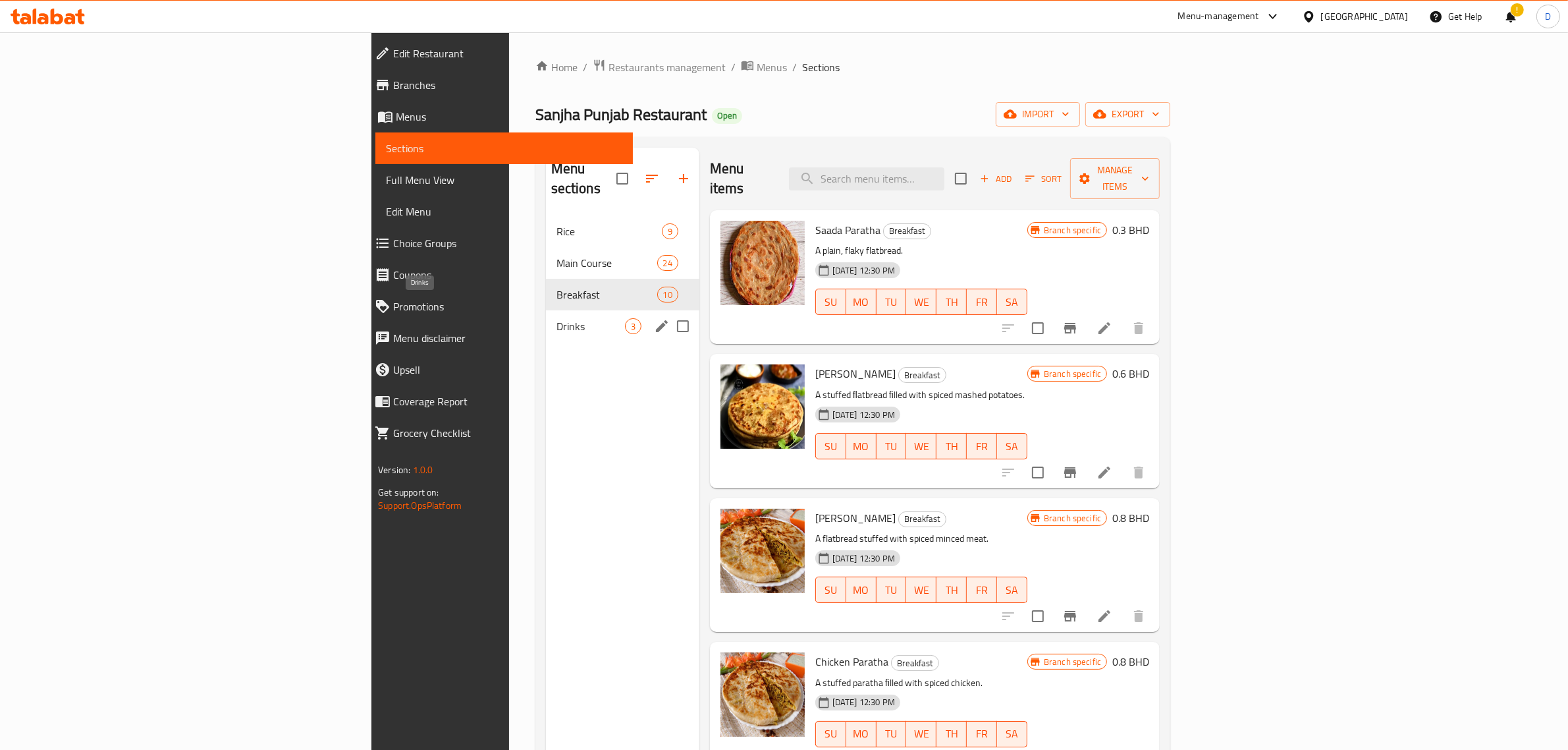
click at [556, 318] on span "Drinks" at bounding box center [590, 326] width 69 height 16
